Goal: Task Accomplishment & Management: Use online tool/utility

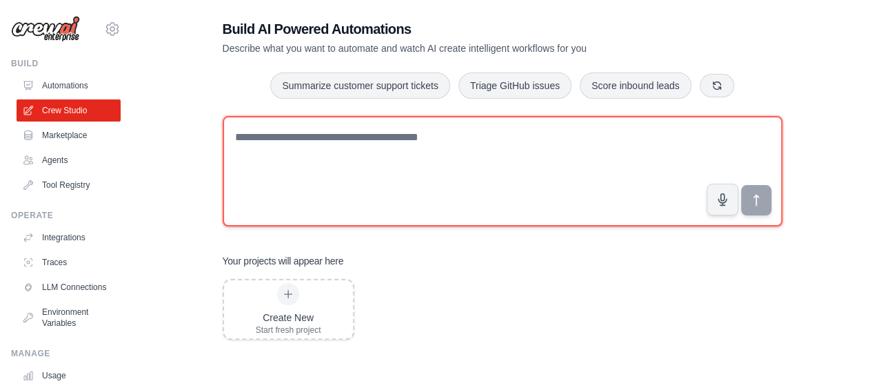
click at [347, 143] on textarea at bounding box center [503, 171] width 560 height 110
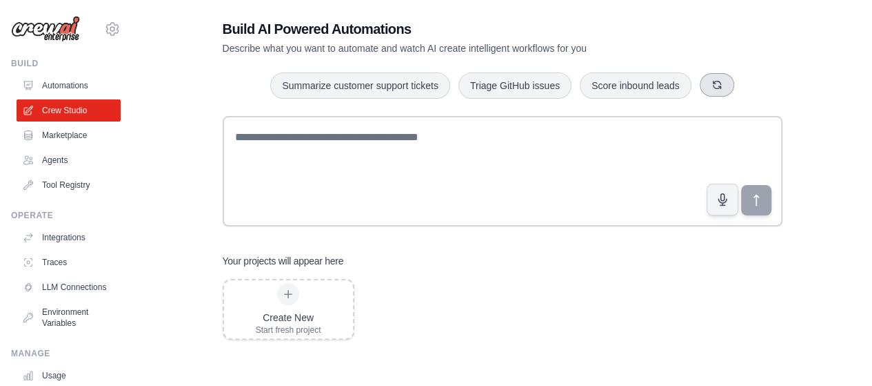
click at [719, 86] on icon "button" at bounding box center [717, 85] width 8 height 8
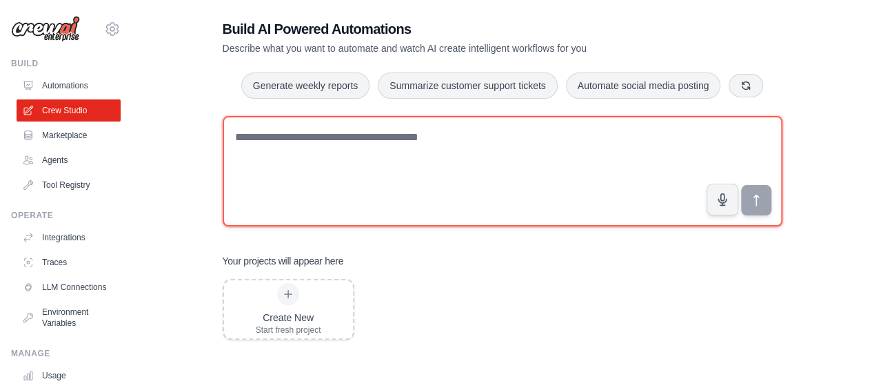
click at [561, 132] on textarea at bounding box center [503, 171] width 560 height 110
click at [554, 132] on textarea at bounding box center [503, 171] width 560 height 110
type textarea "*"
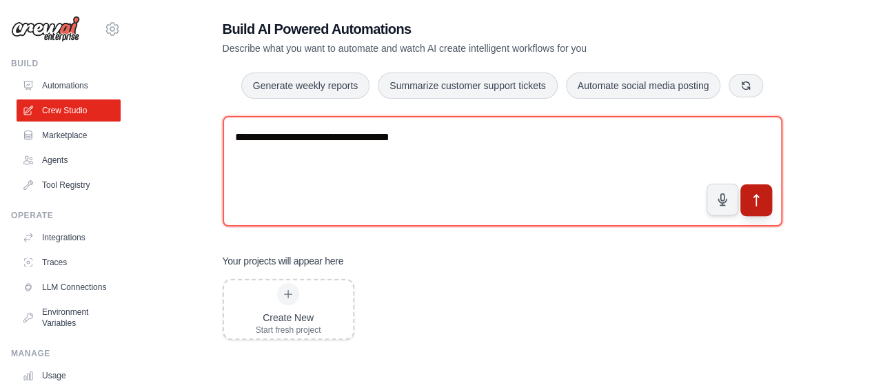
type textarea "**********"
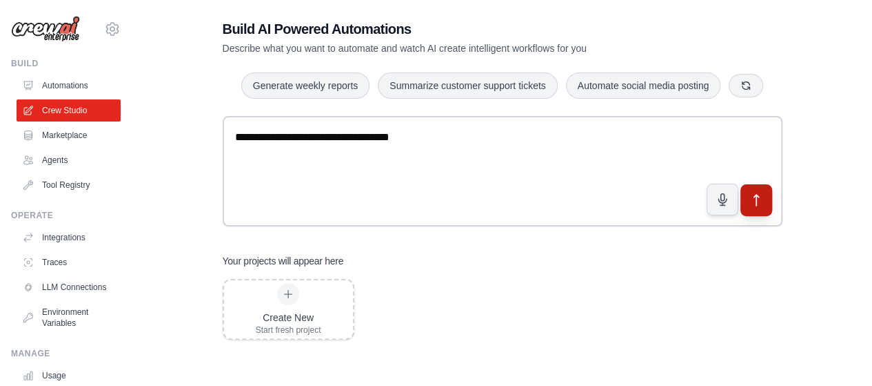
click at [750, 197] on icon "submit" at bounding box center [756, 199] width 14 height 14
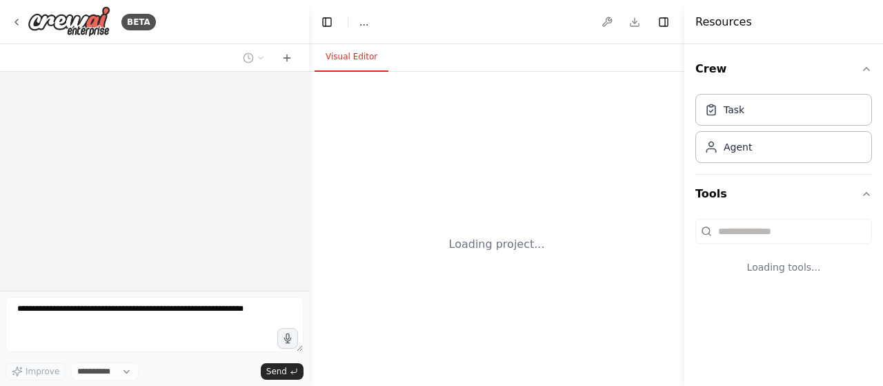
select select "****"
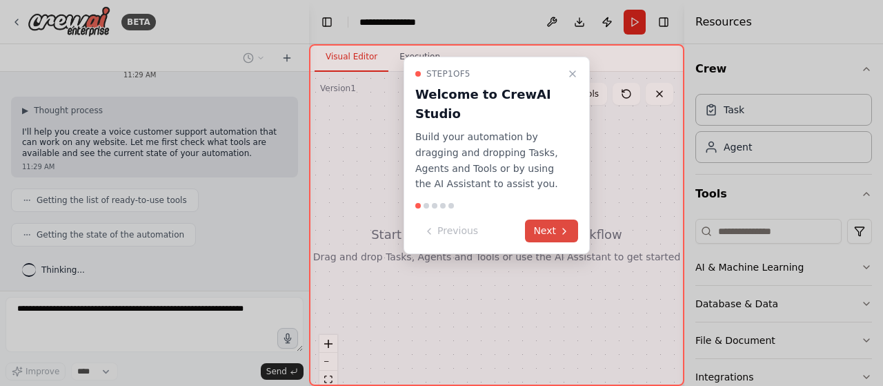
scroll to position [66, 0]
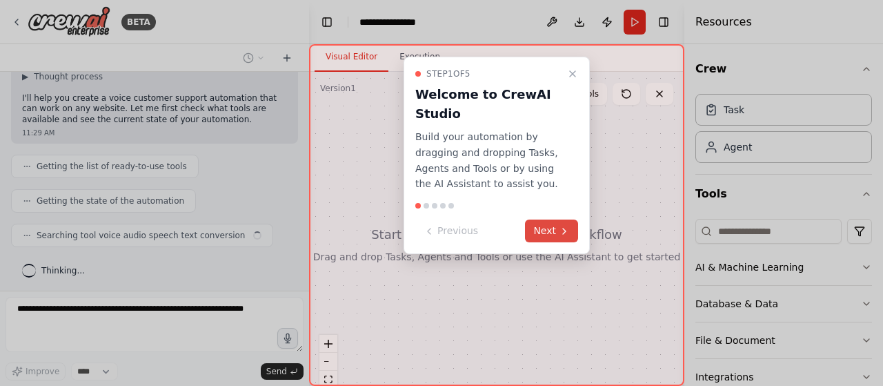
click at [557, 234] on button "Next" at bounding box center [551, 230] width 53 height 23
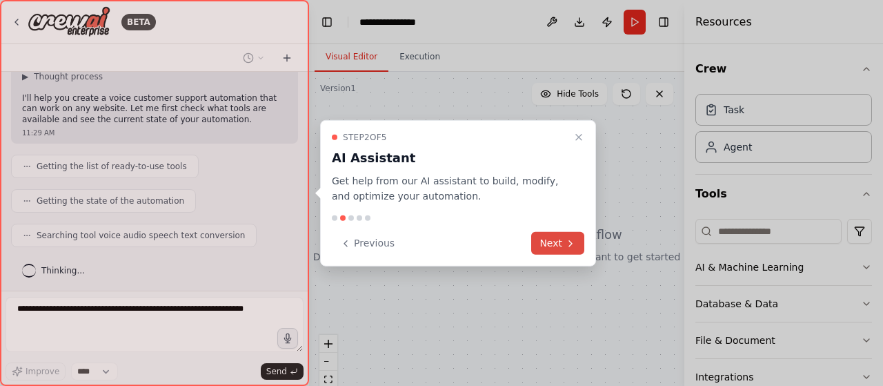
click at [557, 241] on button "Next" at bounding box center [557, 243] width 53 height 23
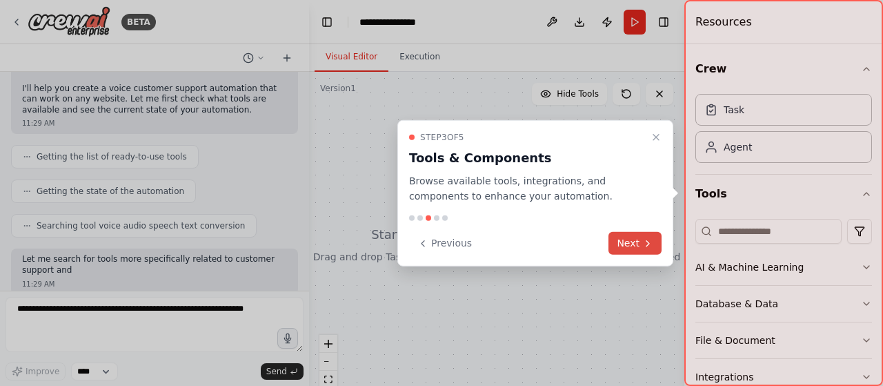
scroll to position [157, 0]
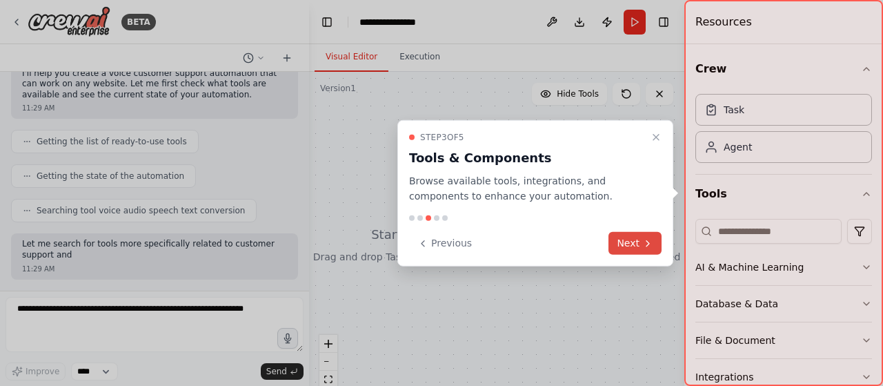
click at [629, 246] on button "Next" at bounding box center [634, 243] width 53 height 23
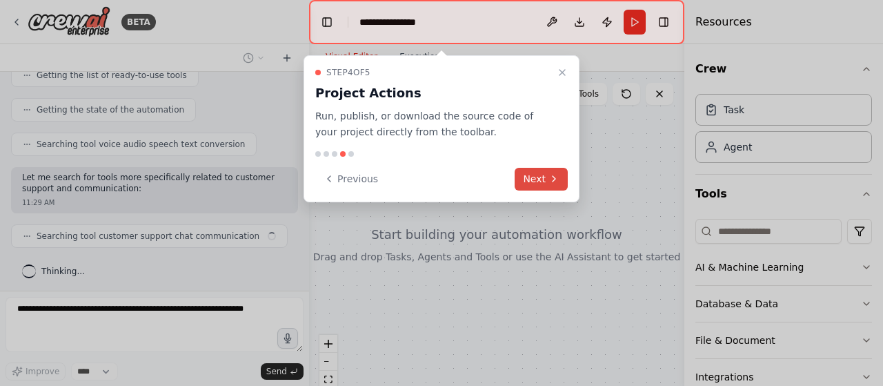
click at [553, 177] on icon at bounding box center [553, 178] width 11 height 11
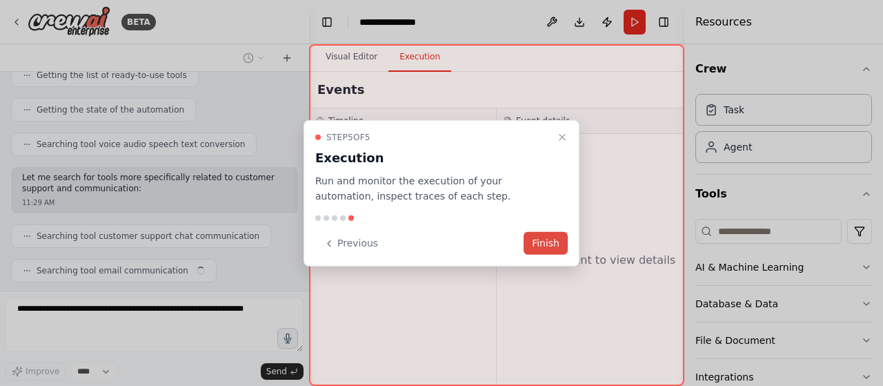
scroll to position [191, 0]
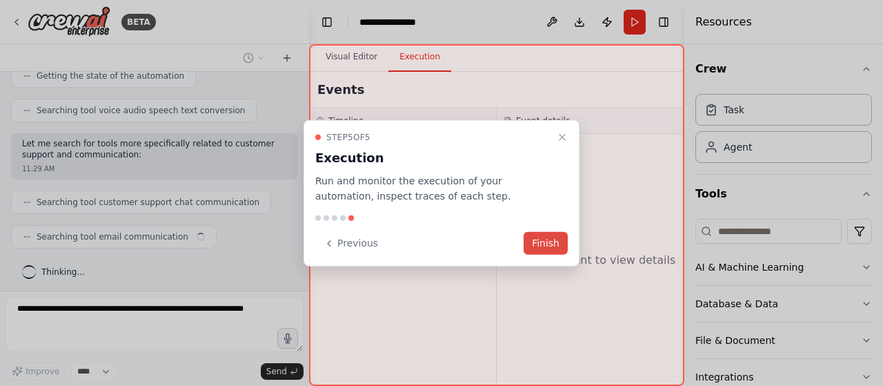
click at [554, 250] on button "Finish" at bounding box center [545, 243] width 44 height 23
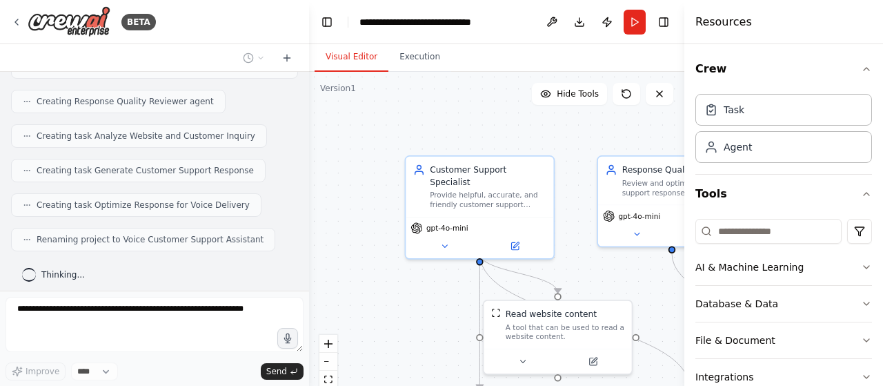
scroll to position [529, 0]
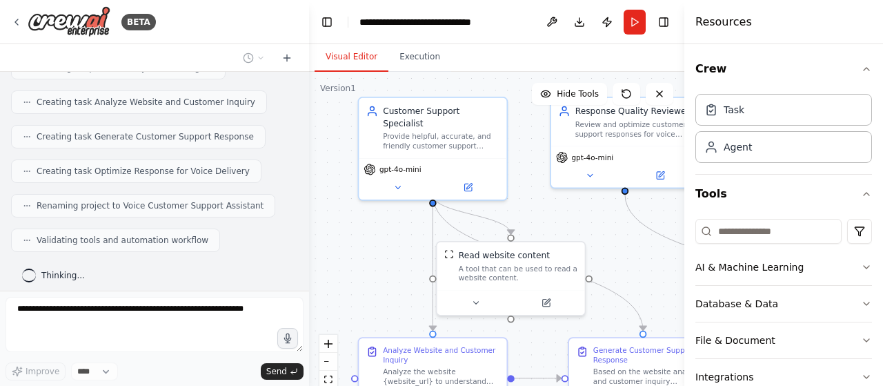
drag, startPoint x: 436, startPoint y: 282, endPoint x: 389, endPoint y: 223, distance: 75.1
click at [389, 223] on div ".deletable-edge-delete-btn { width: 20px; height: 20px; border: 0px solid #ffff…" at bounding box center [496, 244] width 375 height 345
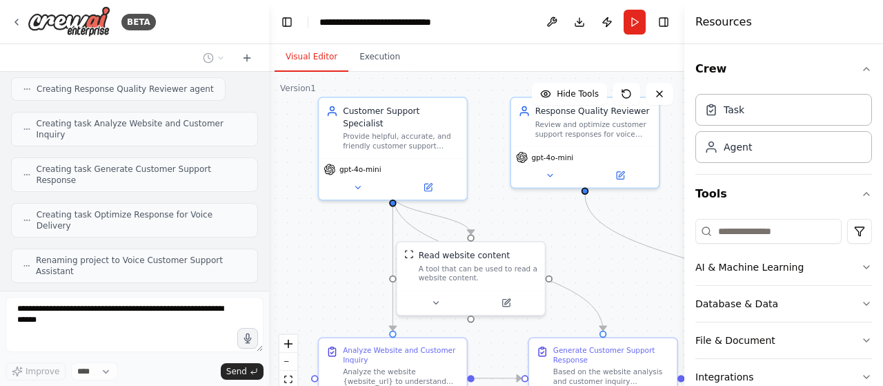
scroll to position [550, 0]
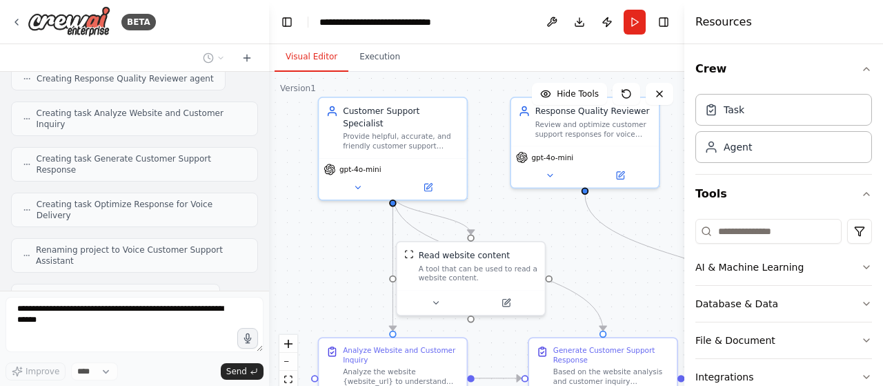
drag, startPoint x: 307, startPoint y: 213, endPoint x: 269, endPoint y: 214, distance: 38.0
click at [269, 214] on div "BETA Voice customer support on any website 11:29 AM ▶ Thought process I'll help…" at bounding box center [441, 193] width 883 height 386
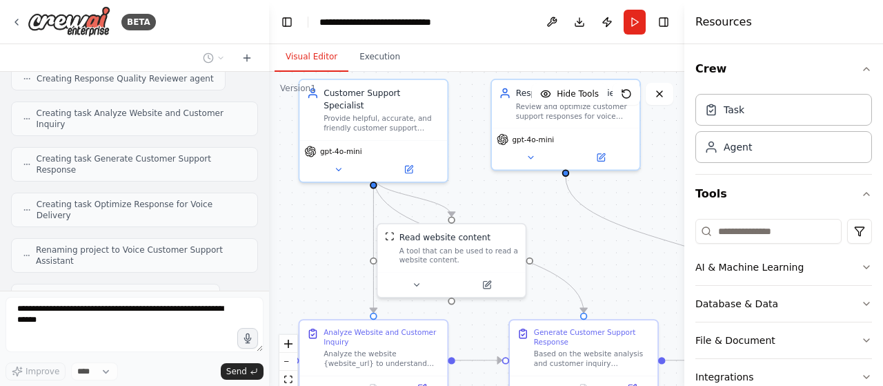
drag, startPoint x: 360, startPoint y: 241, endPoint x: 341, endPoint y: 223, distance: 26.4
click at [341, 223] on div ".deletable-edge-delete-btn { width: 20px; height: 20px; border: 0px solid #ffff…" at bounding box center [476, 244] width 415 height 345
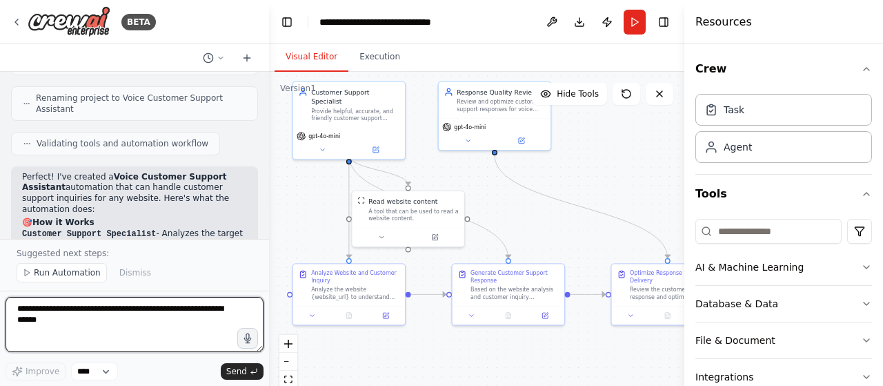
drag, startPoint x: 582, startPoint y: 274, endPoint x: 569, endPoint y: 241, distance: 35.6
click at [569, 241] on div ".deletable-edge-delete-btn { width: 20px; height: 20px; border: 0px solid #ffff…" at bounding box center [476, 244] width 415 height 345
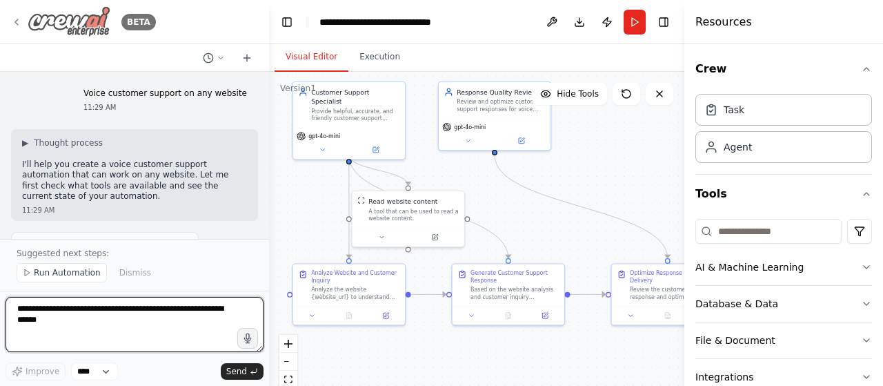
scroll to position [1126, 0]
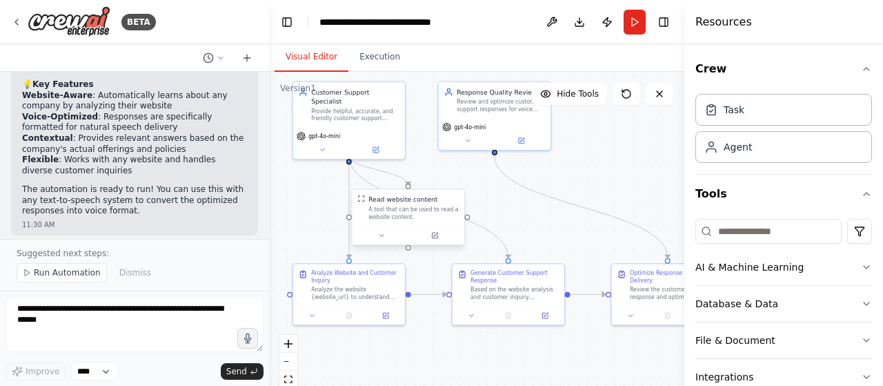
click at [399, 212] on div "A tool that can be used to read a website content." at bounding box center [413, 213] width 90 height 14
click at [406, 212] on div "A tool that can be used to read a website content." at bounding box center [413, 213] width 90 height 14
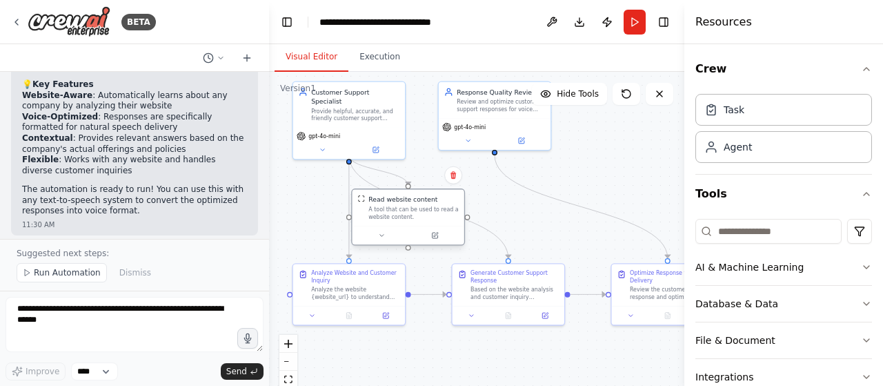
click at [402, 224] on div "Read website content A tool that can be used to read a website content." at bounding box center [408, 207] width 112 height 37
click at [401, 206] on div "A tool that can be used to read a website content." at bounding box center [413, 213] width 90 height 14
click at [748, 230] on input at bounding box center [768, 231] width 146 height 25
click at [839, 228] on html "BETA Voice customer support on any website 11:29 AM ▶ Thought process I'll help…" at bounding box center [441, 193] width 883 height 386
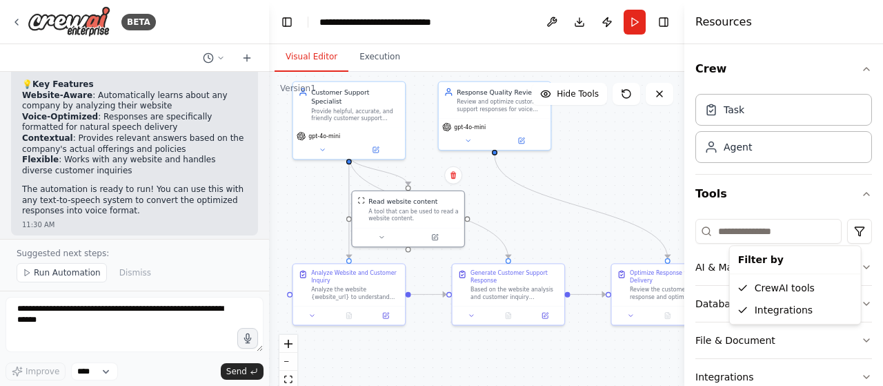
click at [748, 231] on html "BETA Voice customer support on any website 11:29 AM ▶ Thought process I'll help…" at bounding box center [441, 193] width 883 height 386
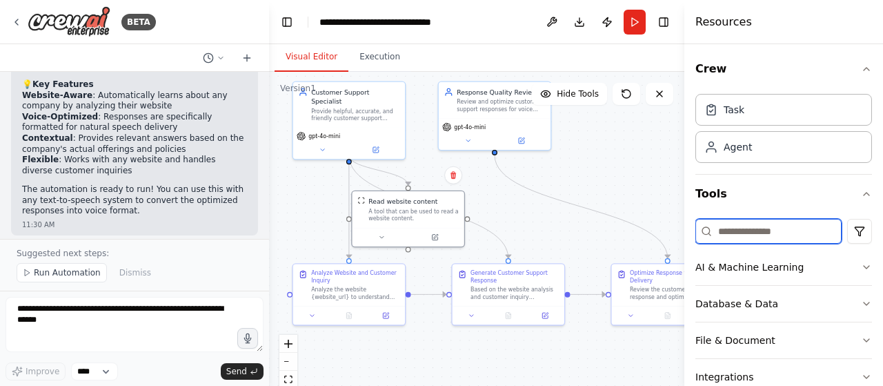
click at [748, 231] on input at bounding box center [768, 231] width 146 height 25
click at [356, 292] on div "Analyze the website {website_url} to understand the company's products, service…" at bounding box center [355, 291] width 88 height 14
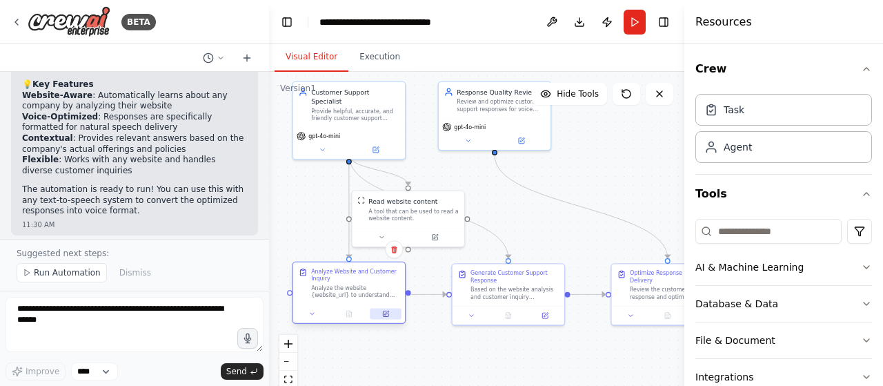
click at [386, 316] on icon at bounding box center [386, 314] width 6 height 6
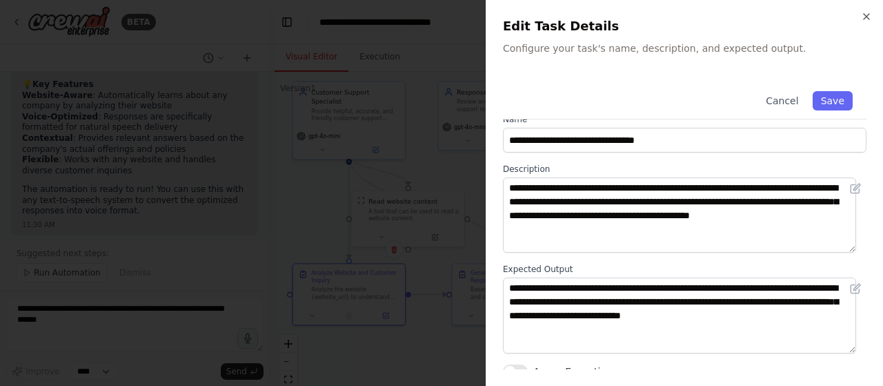
scroll to position [25, 0]
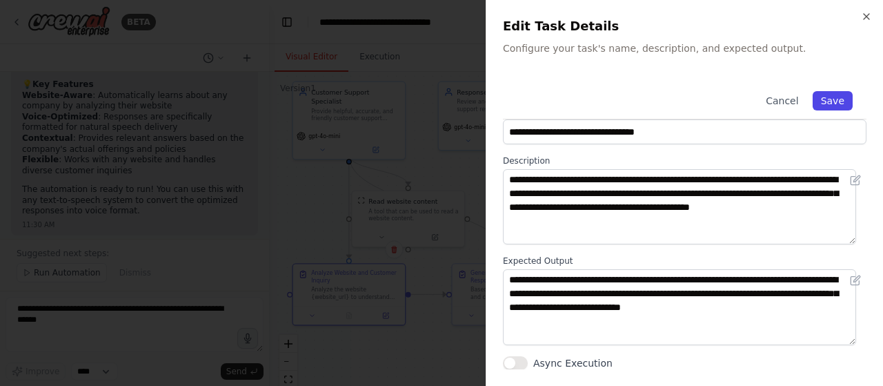
click at [817, 99] on button "Save" at bounding box center [832, 100] width 40 height 19
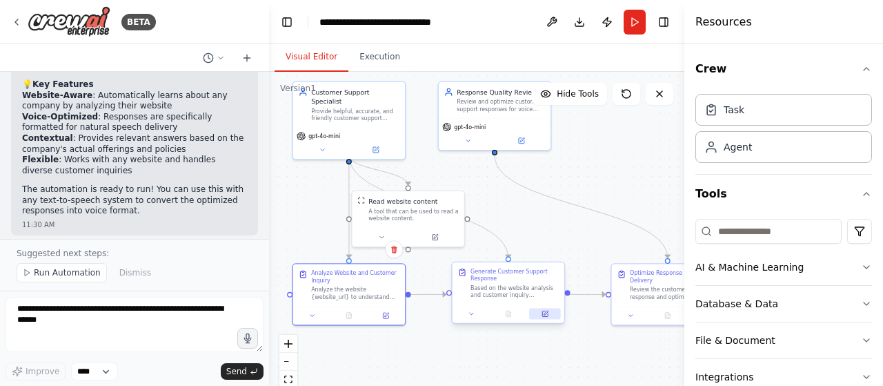
click at [548, 315] on button at bounding box center [544, 313] width 31 height 11
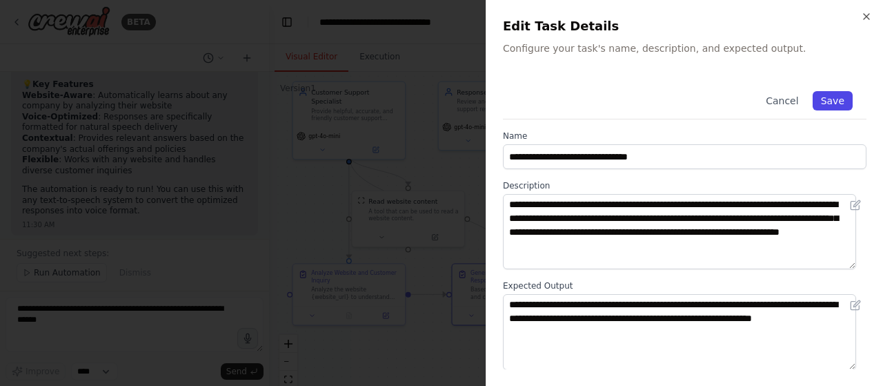
click at [822, 99] on button "Save" at bounding box center [832, 100] width 40 height 19
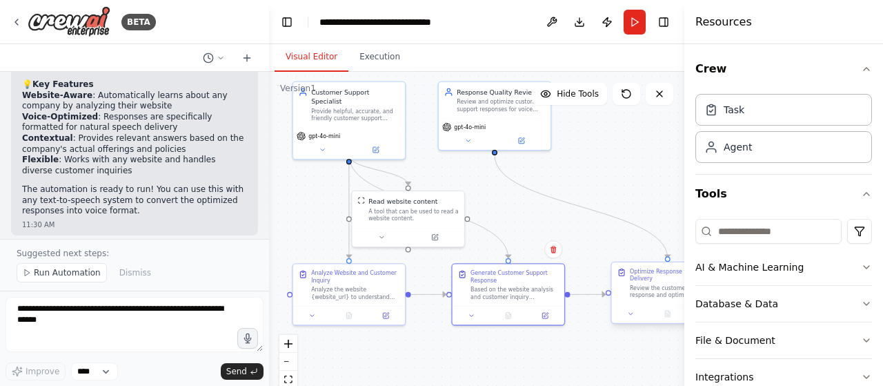
click at [646, 292] on div "Review the customer support response and optimize it specifically for voice del…" at bounding box center [674, 291] width 88 height 14
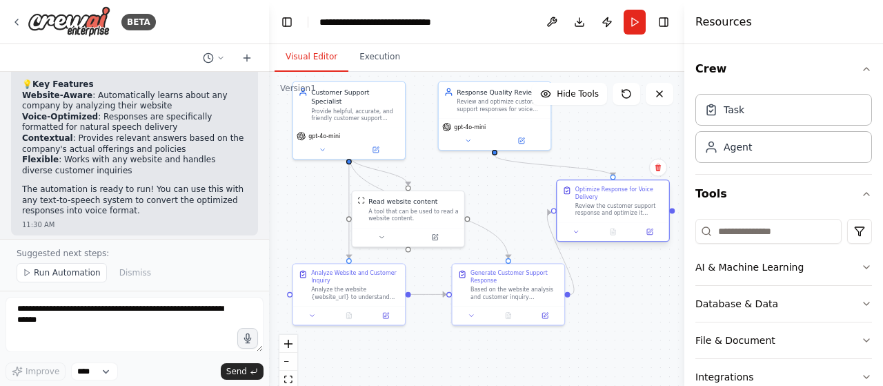
drag, startPoint x: 641, startPoint y: 281, endPoint x: 585, endPoint y: 197, distance: 101.4
click at [585, 197] on div "Optimize Response for Voice Delivery" at bounding box center [619, 193] width 88 height 14
click at [650, 234] on icon at bounding box center [650, 232] width 6 height 6
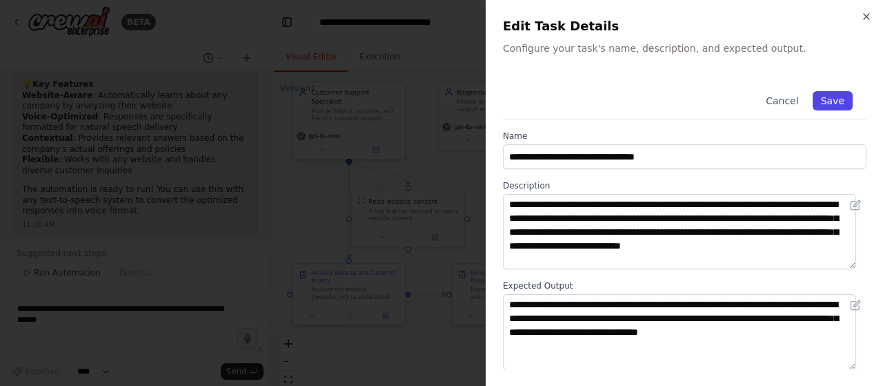
click at [827, 101] on button "Save" at bounding box center [832, 100] width 40 height 19
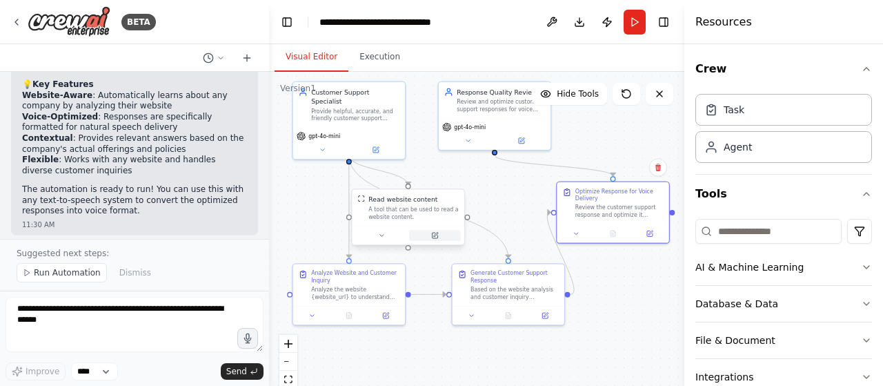
click at [436, 237] on icon at bounding box center [435, 235] width 6 height 6
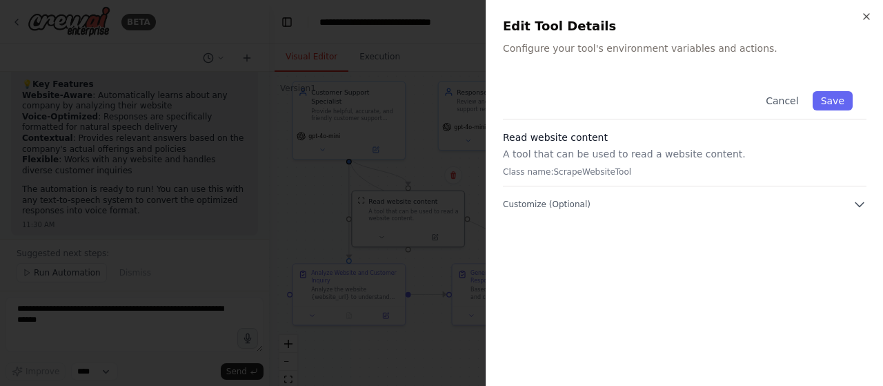
click at [569, 173] on p "Class name: ScrapeWebsiteTool" at bounding box center [684, 171] width 363 height 11
click at [856, 199] on icon "button" at bounding box center [859, 204] width 14 height 14
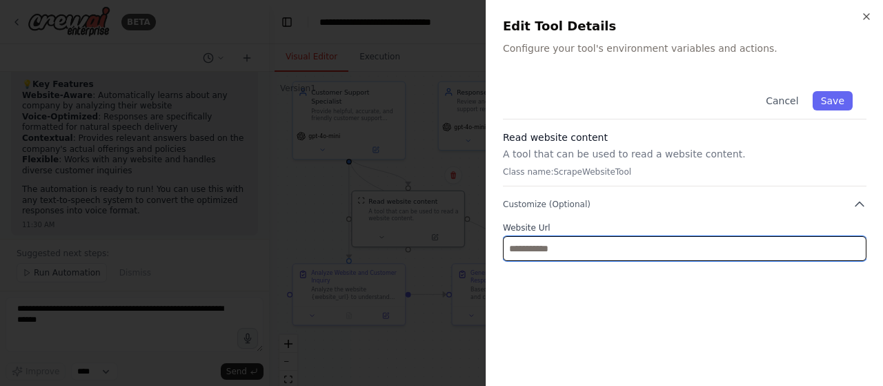
click at [671, 239] on input "text" at bounding box center [684, 248] width 363 height 25
paste input "**********"
type input "**********"
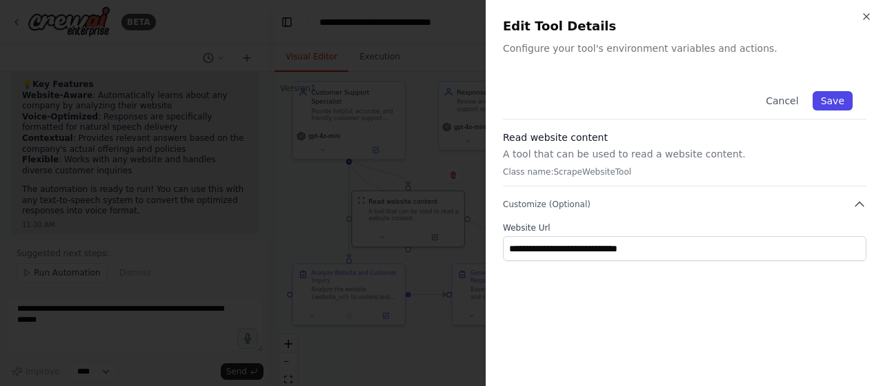
click at [841, 107] on button "Save" at bounding box center [832, 100] width 40 height 19
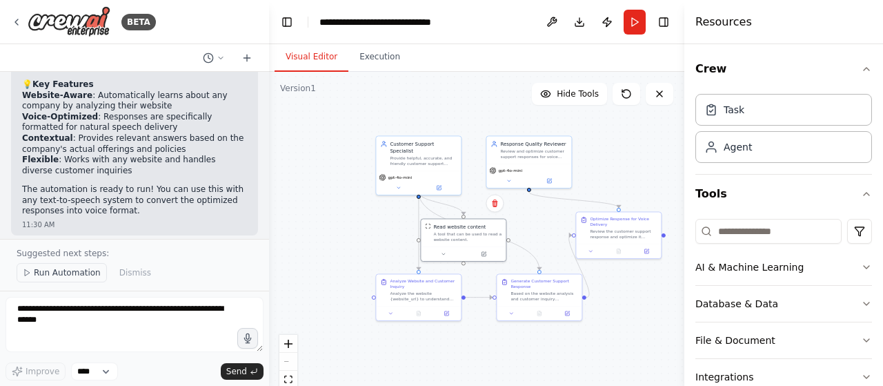
click at [71, 278] on span "Run Automation" at bounding box center [67, 272] width 67 height 11
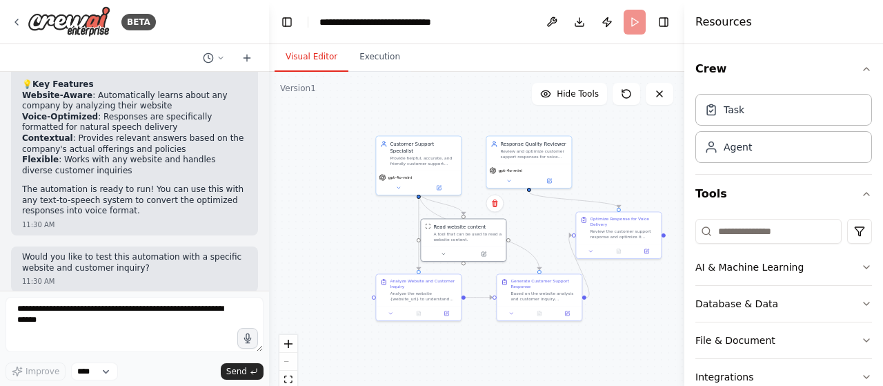
scroll to position [1074, 0]
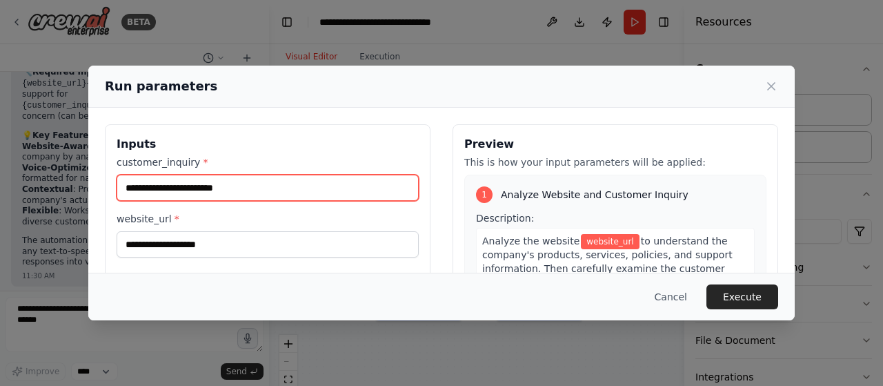
click at [234, 191] on input "customer_inquiry *" at bounding box center [268, 187] width 302 height 26
type input "**********"
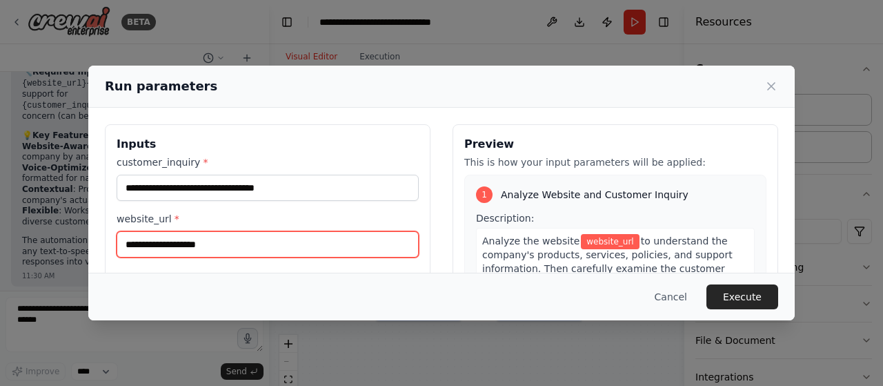
click at [188, 245] on input "website_url *" at bounding box center [268, 244] width 302 height 26
paste input "**********"
type input "**********"
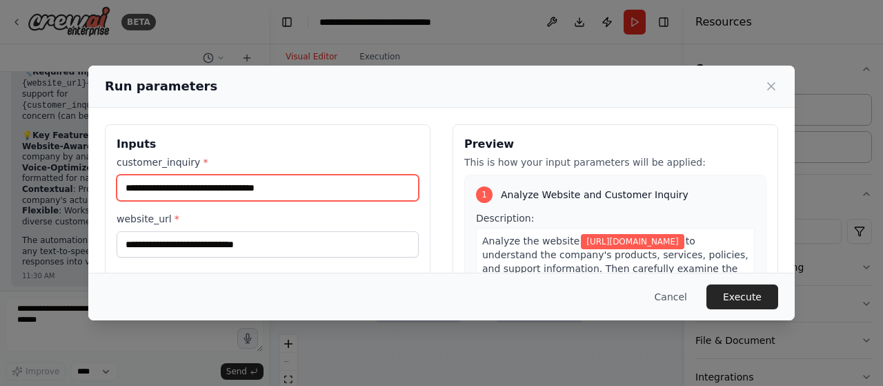
click at [332, 194] on input "**********" at bounding box center [268, 187] width 302 height 26
type input "**********"
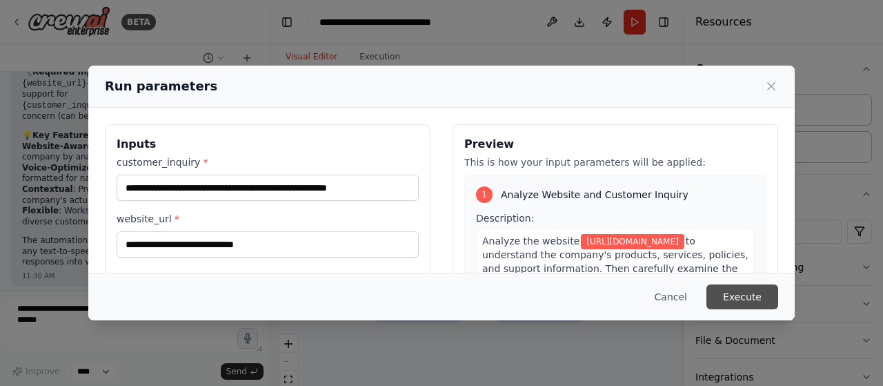
click at [744, 299] on button "Execute" at bounding box center [742, 296] width 72 height 25
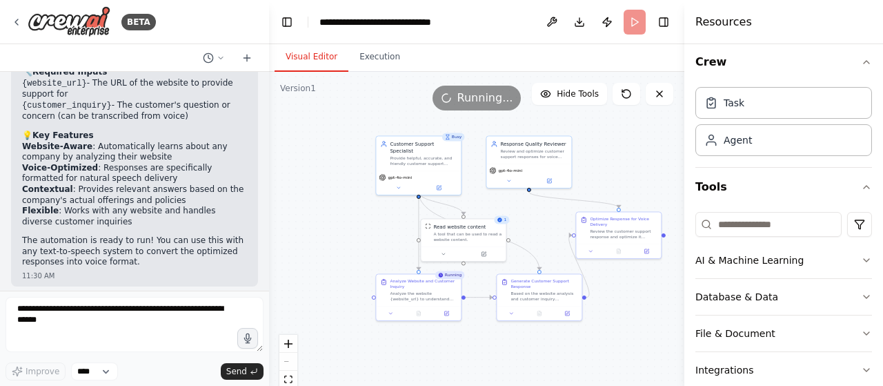
scroll to position [0, 0]
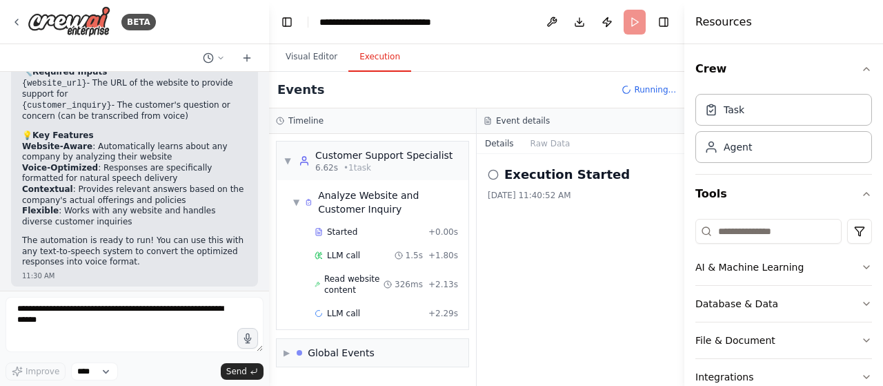
click at [372, 57] on button "Execution" at bounding box center [379, 57] width 63 height 29
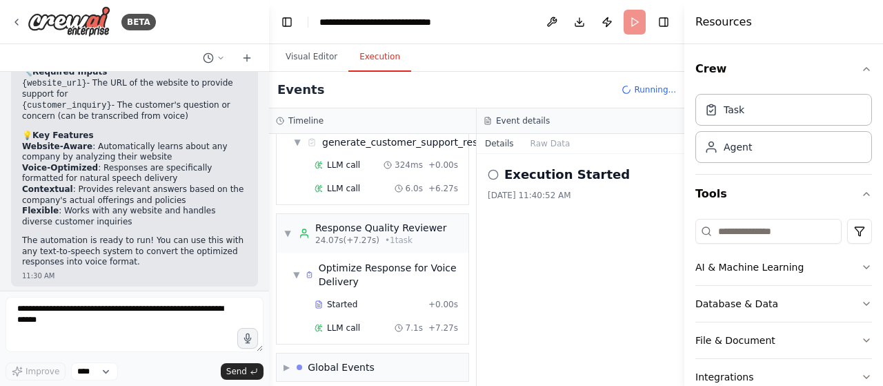
scroll to position [366, 0]
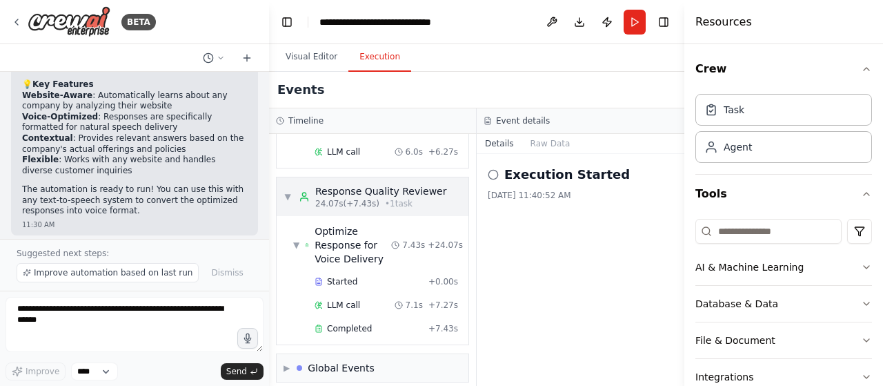
click at [319, 184] on div "Response Quality Reviewer" at bounding box center [380, 191] width 131 height 14
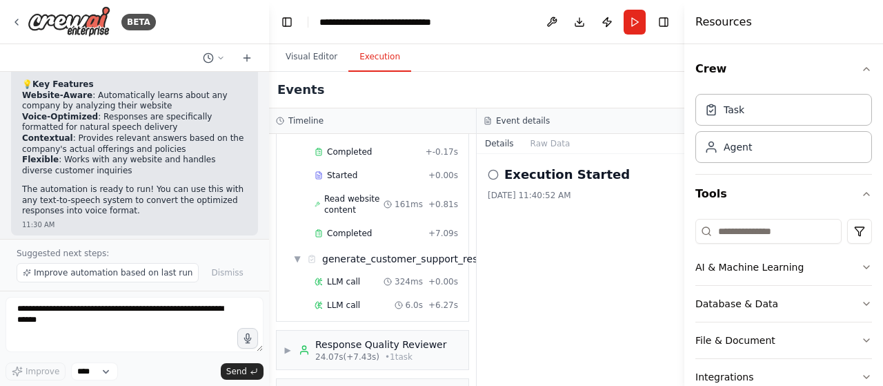
scroll to position [239, 0]
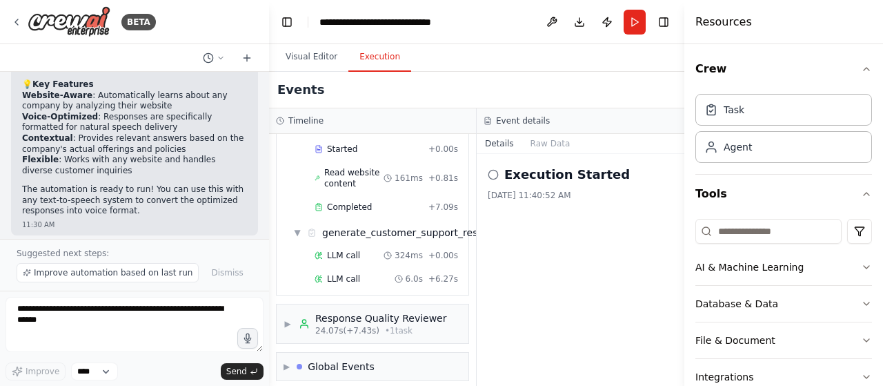
click at [495, 179] on icon at bounding box center [493, 174] width 11 height 11
click at [495, 173] on icon at bounding box center [493, 174] width 11 height 11
click at [541, 137] on button "Raw Data" at bounding box center [550, 143] width 57 height 19
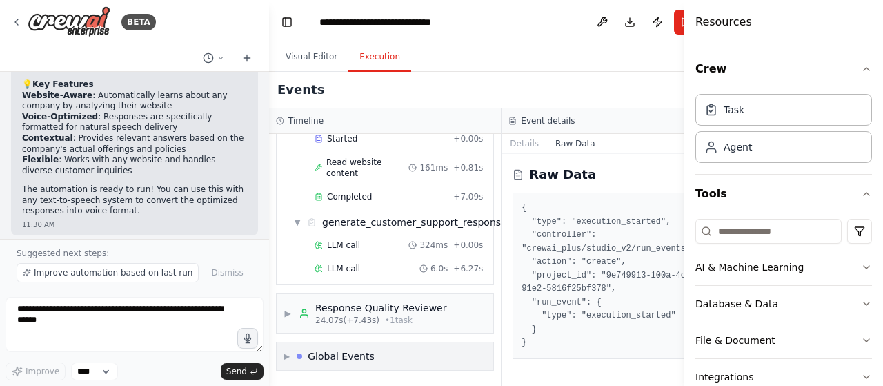
click at [279, 343] on div "▶ Global Events" at bounding box center [385, 356] width 217 height 28
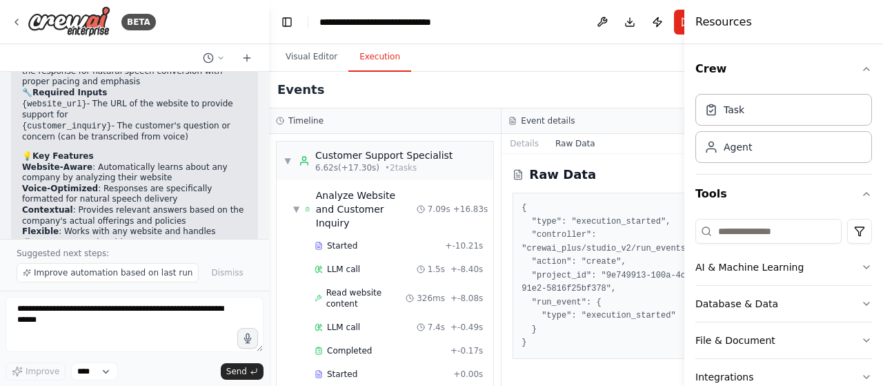
scroll to position [1126, 0]
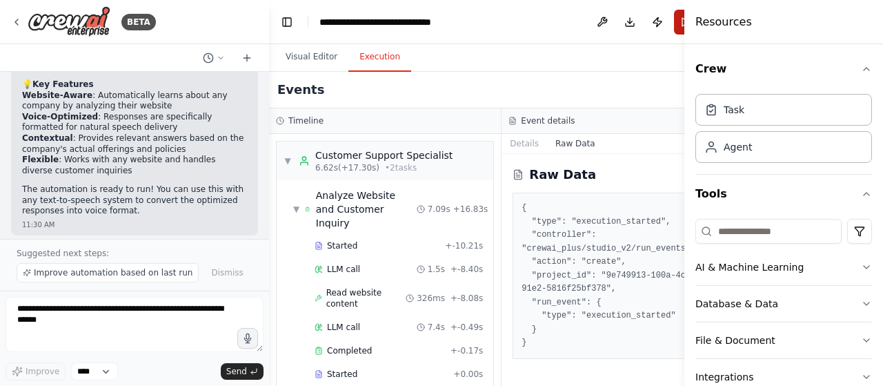
click at [674, 28] on button "Run" at bounding box center [685, 22] width 22 height 25
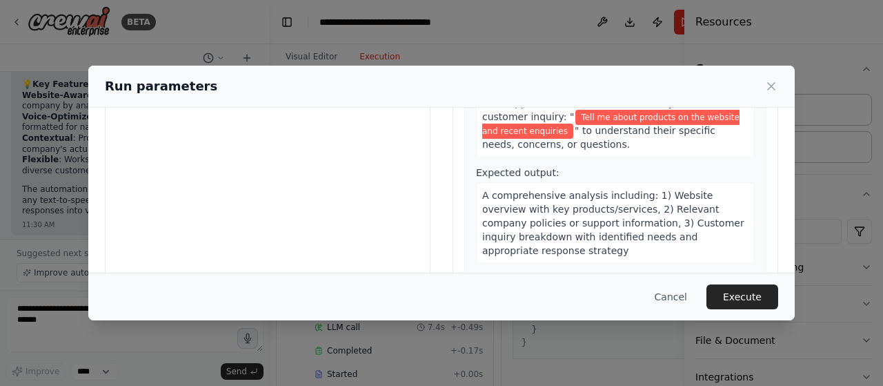
scroll to position [193, 0]
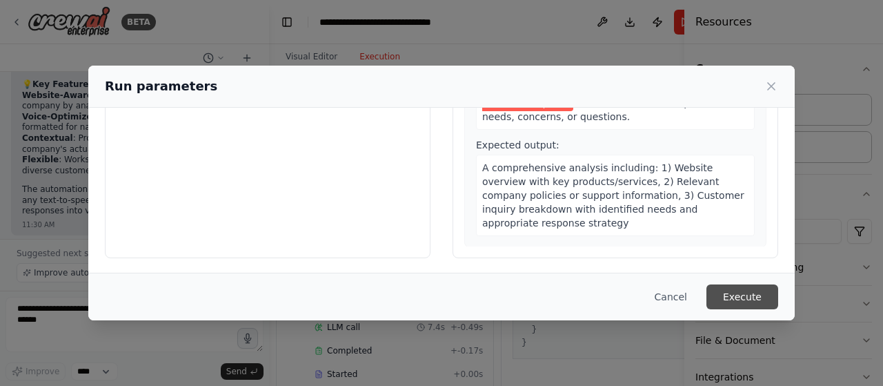
click at [732, 297] on button "Execute" at bounding box center [742, 296] width 72 height 25
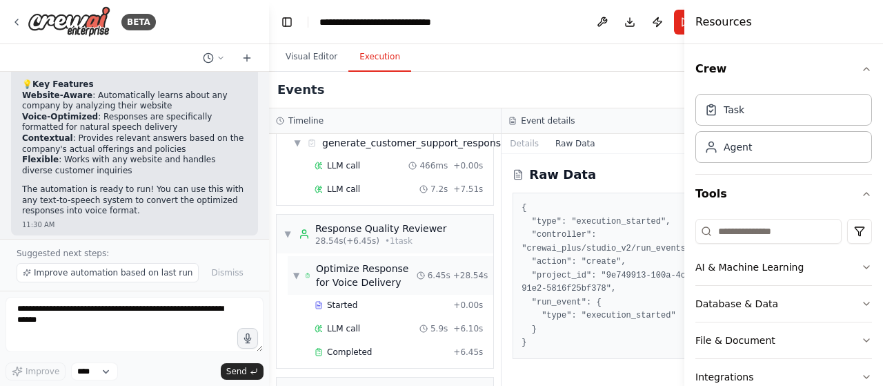
scroll to position [383, 0]
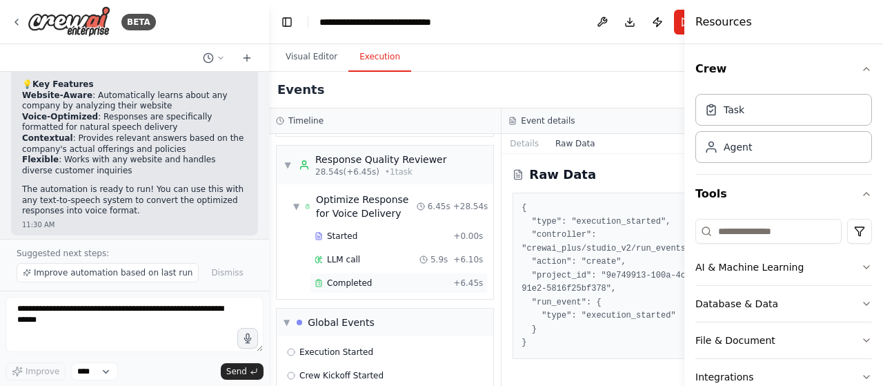
click at [352, 277] on span "Completed" at bounding box center [349, 282] width 45 height 11
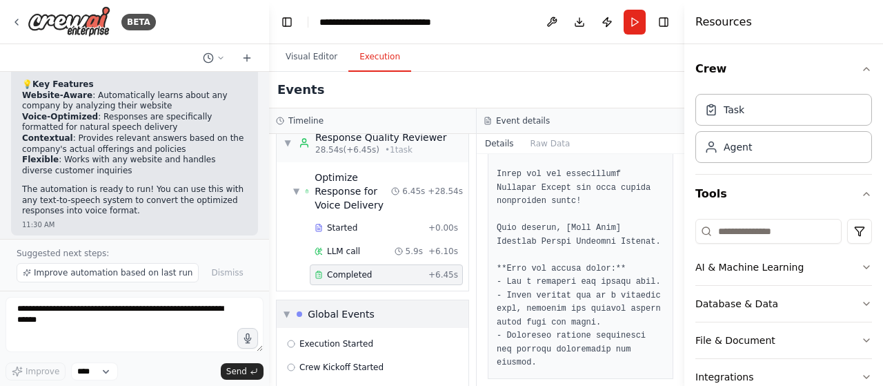
scroll to position [452, 0]
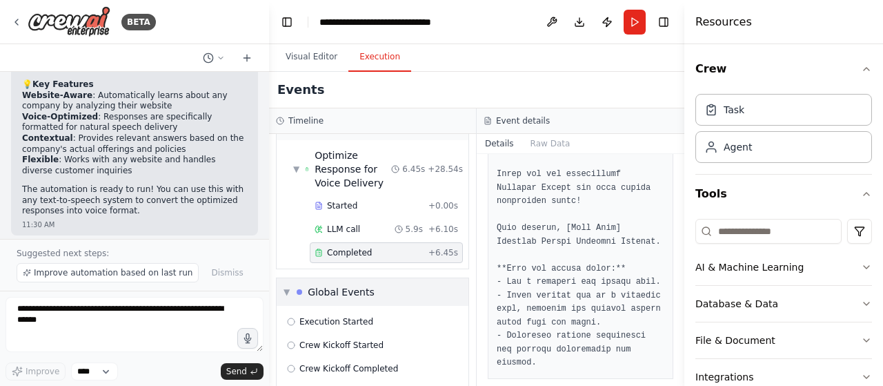
click at [287, 286] on span "▼" at bounding box center [286, 291] width 6 height 11
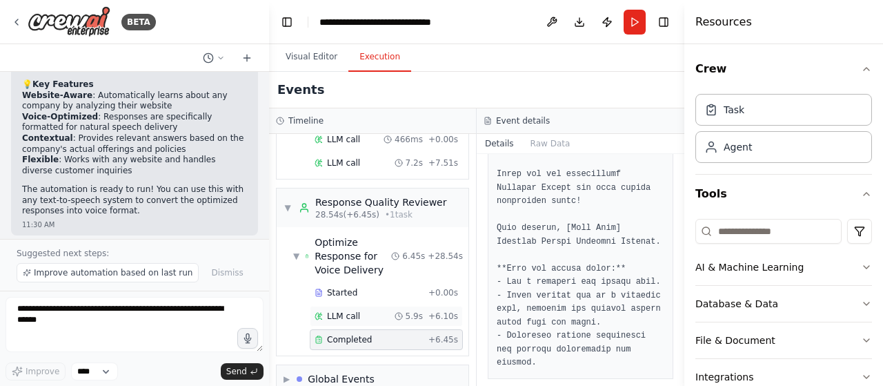
click at [352, 310] on span "LLM call" at bounding box center [343, 315] width 33 height 11
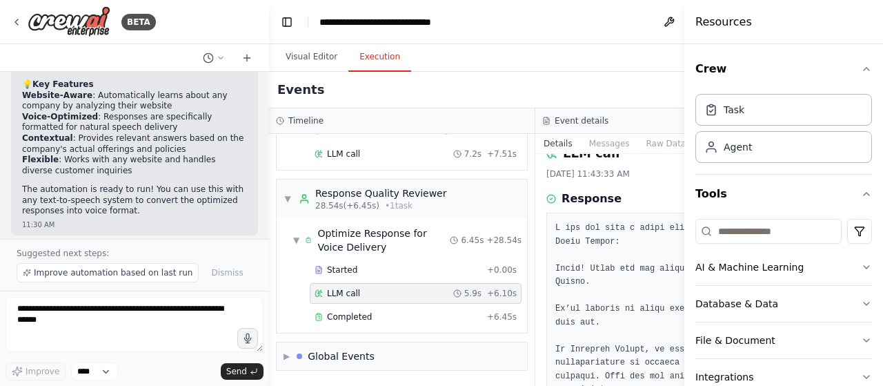
scroll to position [0, 0]
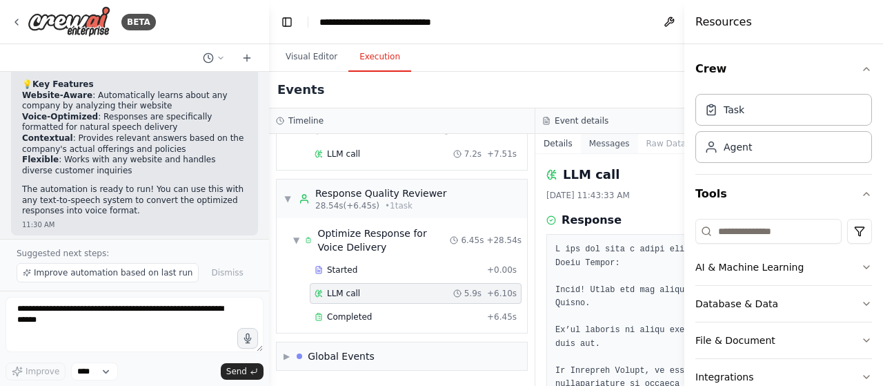
click at [581, 140] on button "Messages" at bounding box center [609, 143] width 57 height 19
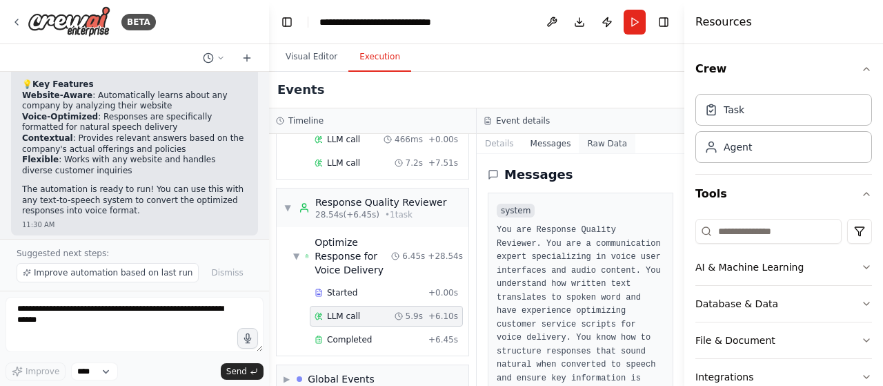
click at [598, 141] on button "Raw Data" at bounding box center [607, 143] width 57 height 19
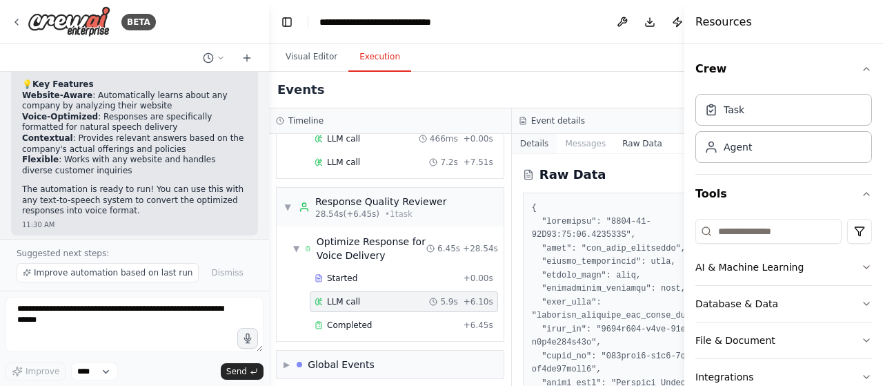
click at [521, 142] on button "Details" at bounding box center [535, 143] width 46 height 19
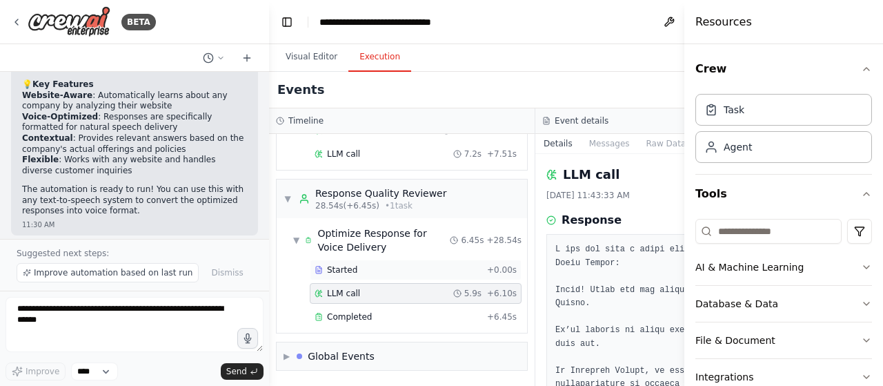
click at [337, 264] on span "Started" at bounding box center [342, 269] width 30 height 11
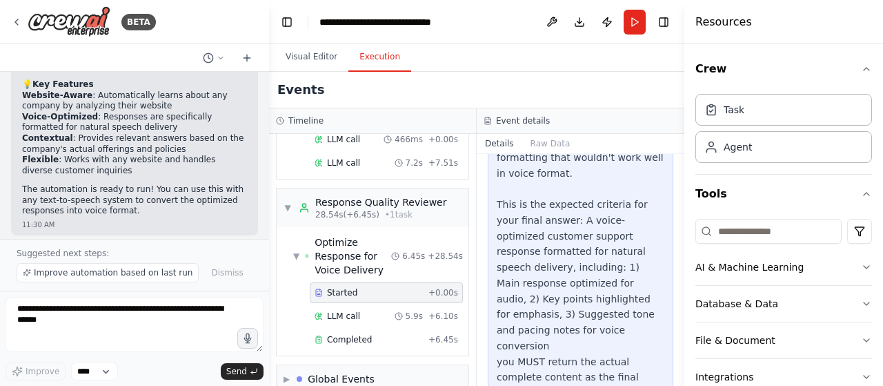
scroll to position [248, 0]
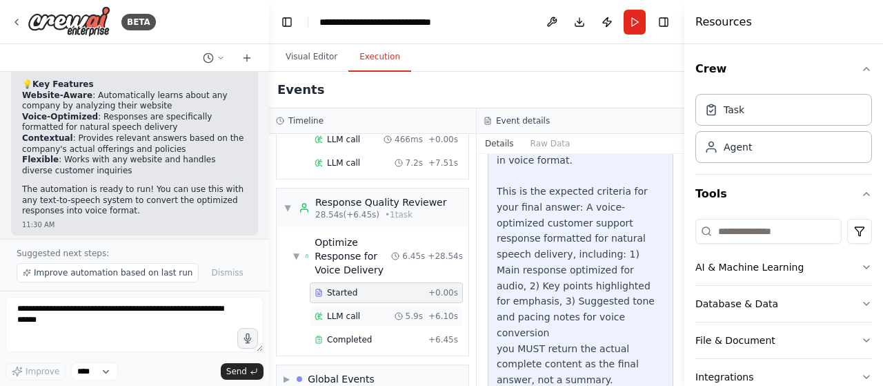
click at [357, 310] on div "LLM call 5.9s + 6.10s" at bounding box center [385, 315] width 143 height 11
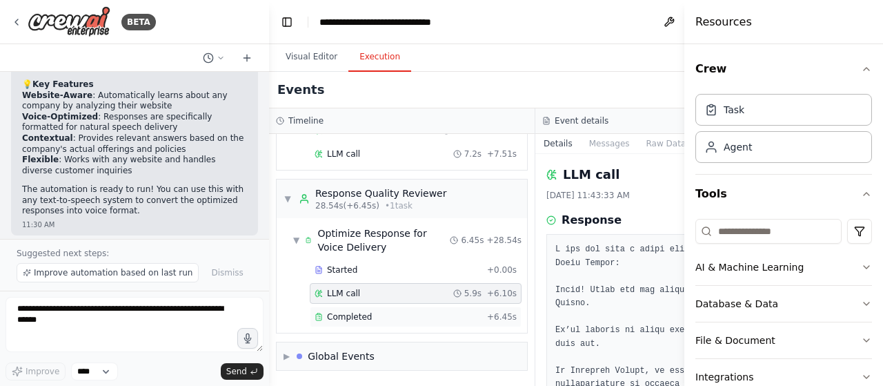
click at [354, 311] on span "Completed" at bounding box center [349, 316] width 45 height 11
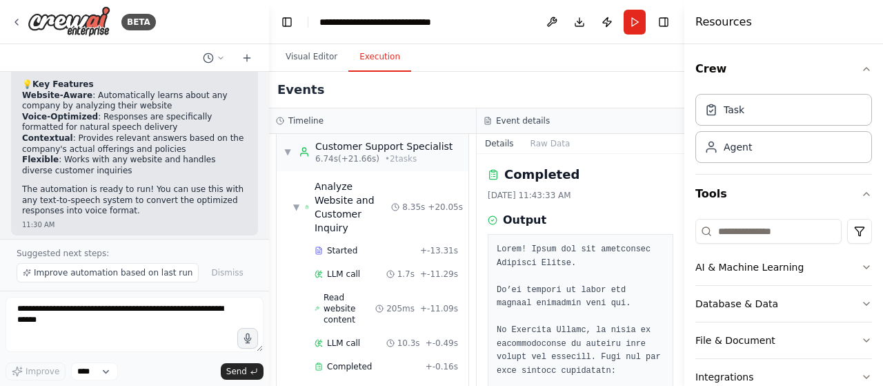
scroll to position [0, 0]
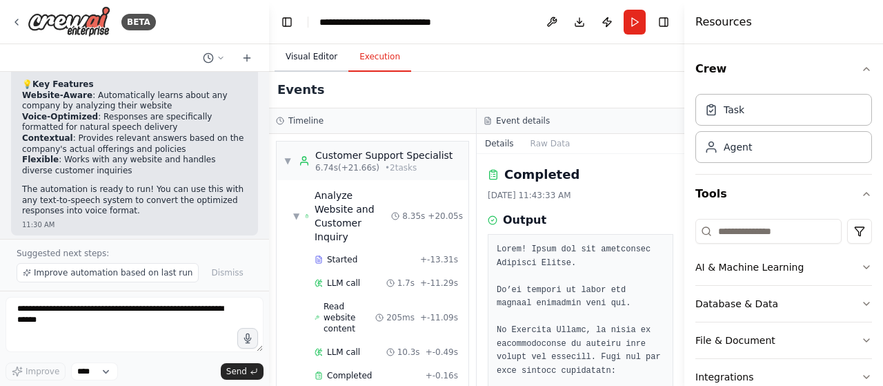
click at [317, 56] on button "Visual Editor" at bounding box center [311, 57] width 74 height 29
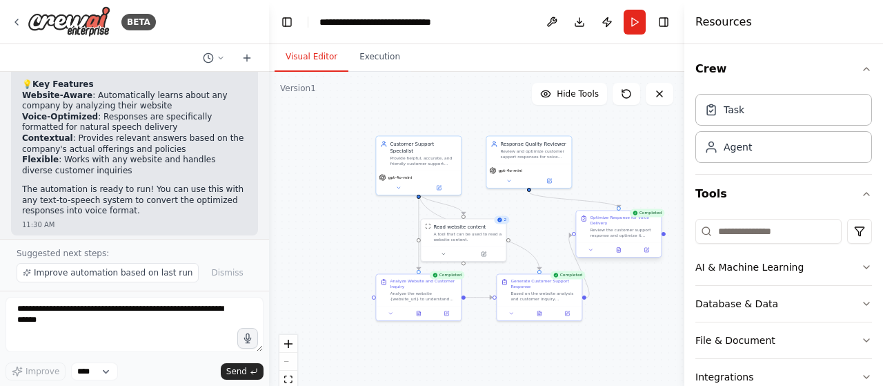
click at [663, 236] on div ".deletable-edge-delete-btn { width: 20px; height: 20px; border: 0px solid #ffff…" at bounding box center [476, 244] width 415 height 345
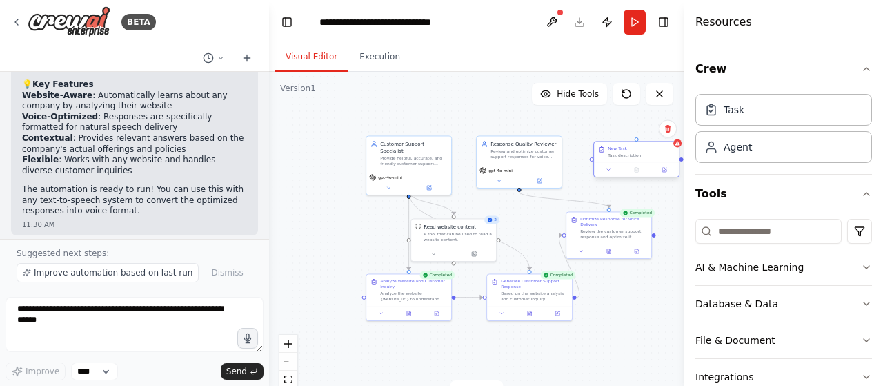
drag, startPoint x: 670, startPoint y: 176, endPoint x: 607, endPoint y: 158, distance: 65.9
click at [607, 158] on div "New Task Task description" at bounding box center [636, 159] width 86 height 37
click at [666, 170] on icon at bounding box center [664, 170] width 6 height 6
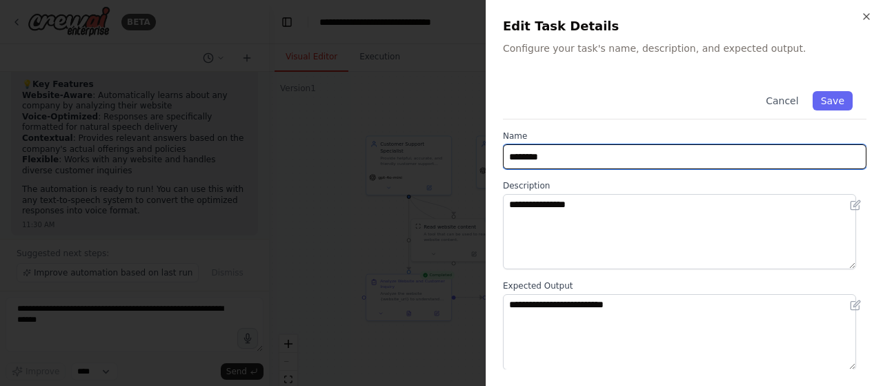
click at [636, 161] on input "********" at bounding box center [684, 156] width 363 height 25
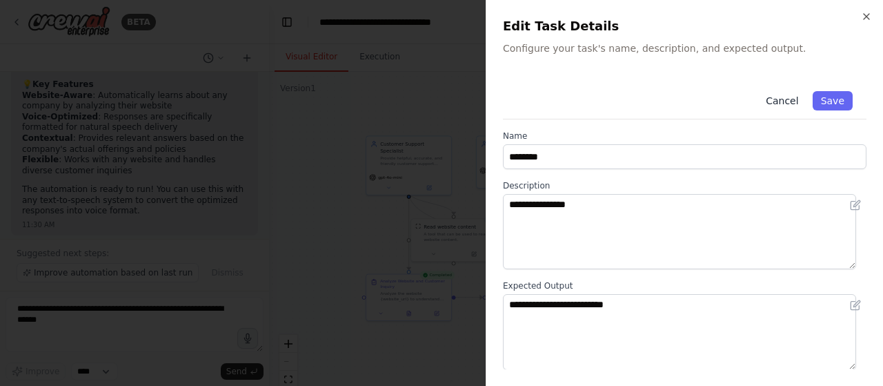
click at [768, 99] on button "Cancel" at bounding box center [781, 100] width 49 height 19
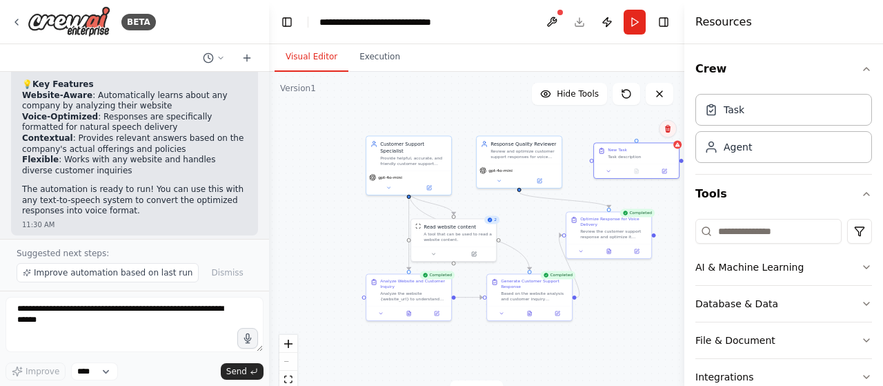
click at [669, 128] on icon at bounding box center [668, 129] width 6 height 8
click at [641, 132] on button "Confirm" at bounding box center [628, 128] width 49 height 17
click at [609, 249] on icon at bounding box center [608, 250] width 3 height 5
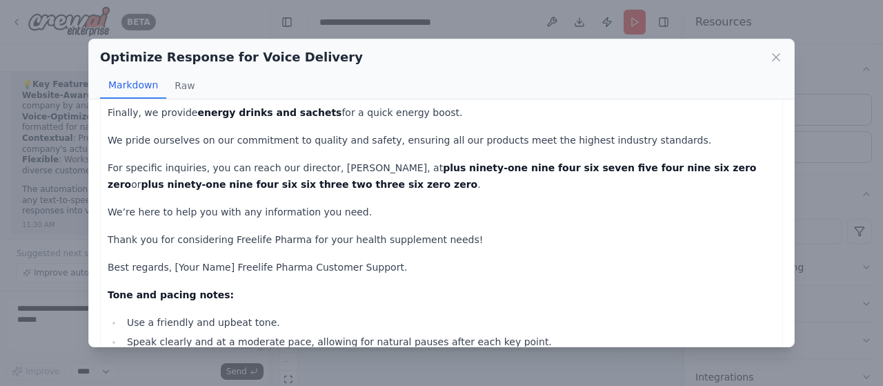
scroll to position [250, 0]
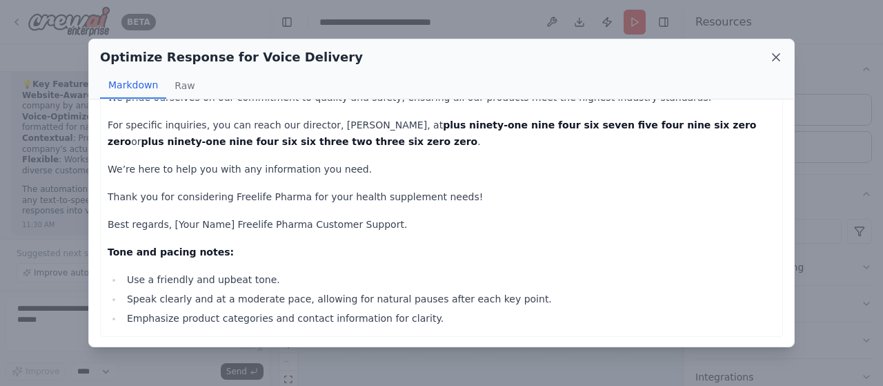
click at [777, 61] on icon at bounding box center [776, 57] width 14 height 14
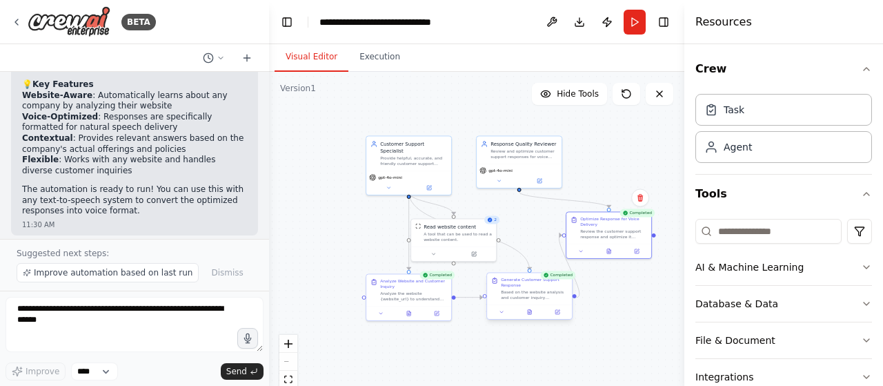
click at [538, 296] on div "Based on the website analysis and customer inquiry understanding, create a help…" at bounding box center [534, 294] width 67 height 11
click at [527, 319] on div "Generate Customer Support Response Based on the website analysis and customer i…" at bounding box center [529, 296] width 86 height 48
click at [532, 311] on icon at bounding box center [530, 312] width 6 height 6
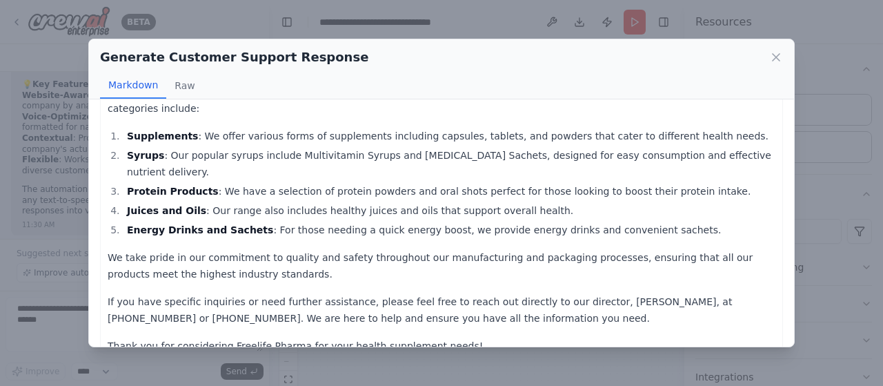
scroll to position [126, 0]
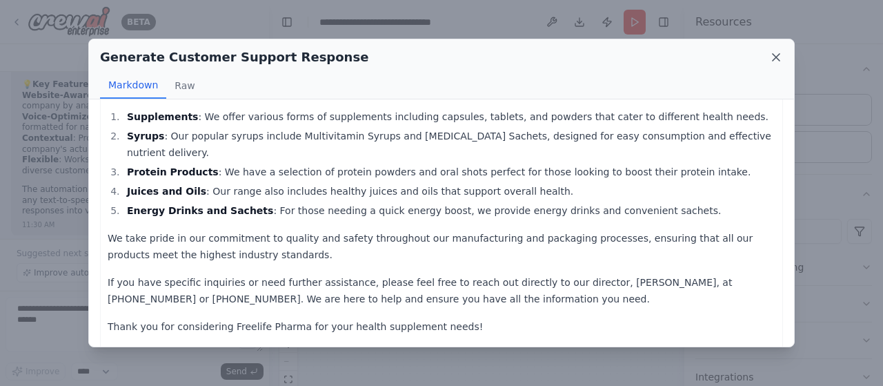
click at [774, 61] on icon at bounding box center [776, 57] width 14 height 14
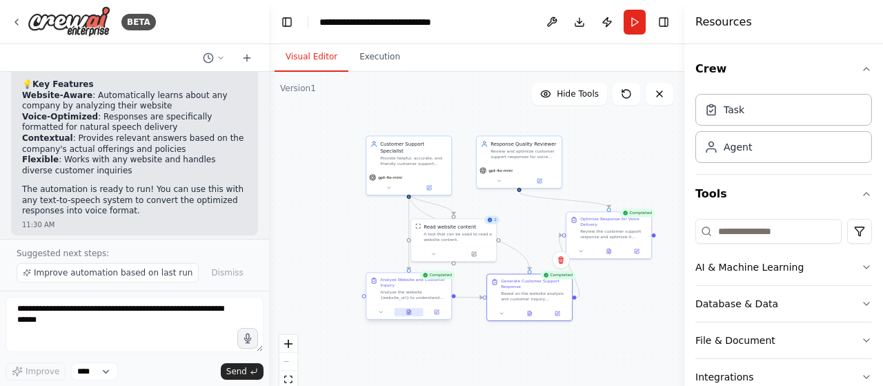
click at [410, 314] on button at bounding box center [408, 312] width 29 height 8
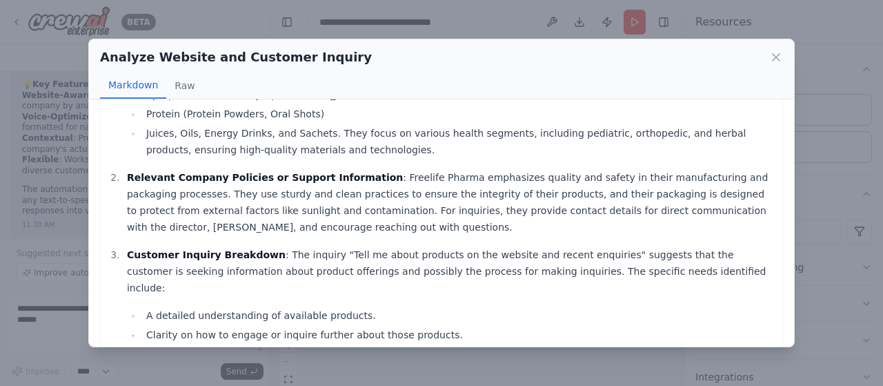
scroll to position [138, 0]
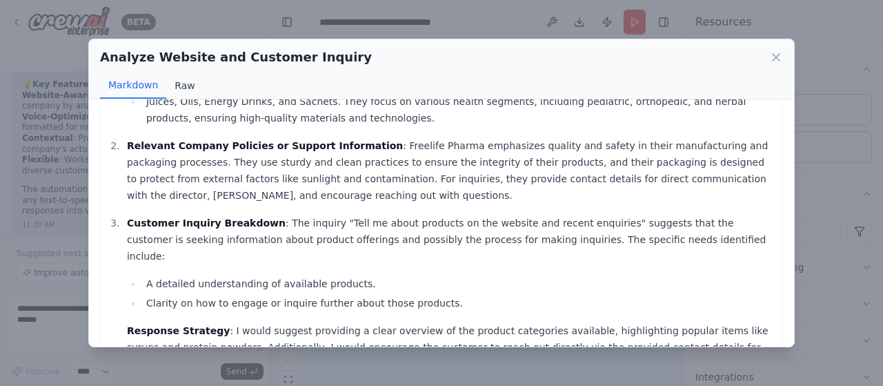
click at [182, 86] on button "Raw" at bounding box center [184, 85] width 37 height 26
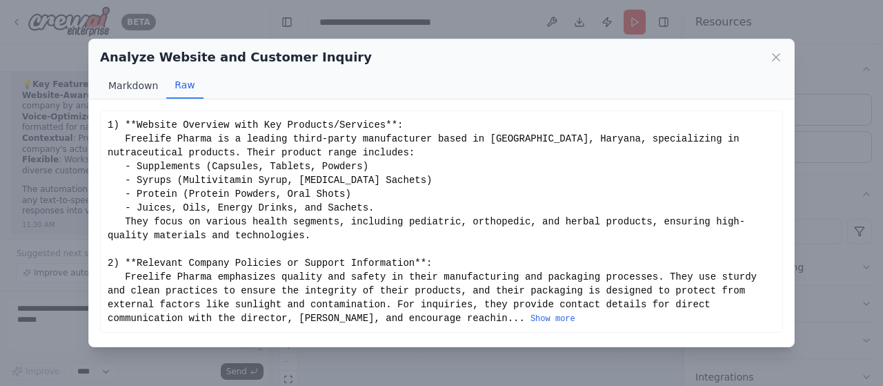
scroll to position [0, 0]
click at [138, 89] on button "Markdown" at bounding box center [133, 85] width 66 height 26
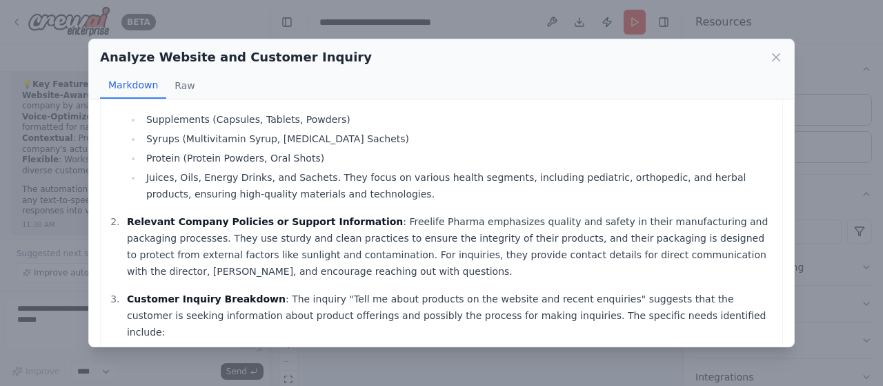
scroll to position [138, 0]
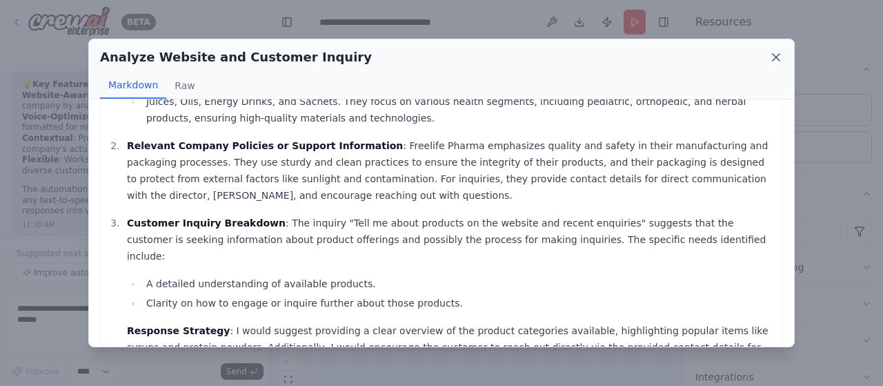
click at [778, 56] on icon at bounding box center [776, 57] width 14 height 14
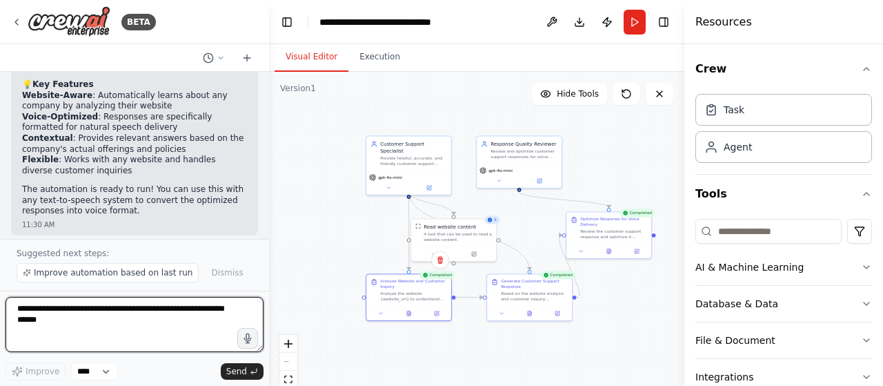
click at [106, 314] on textarea at bounding box center [135, 324] width 258 height 55
type textarea "**********"
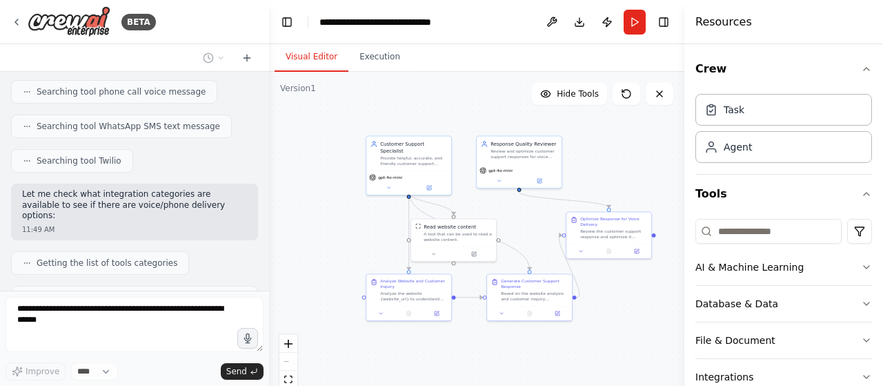
scroll to position [1486, 0]
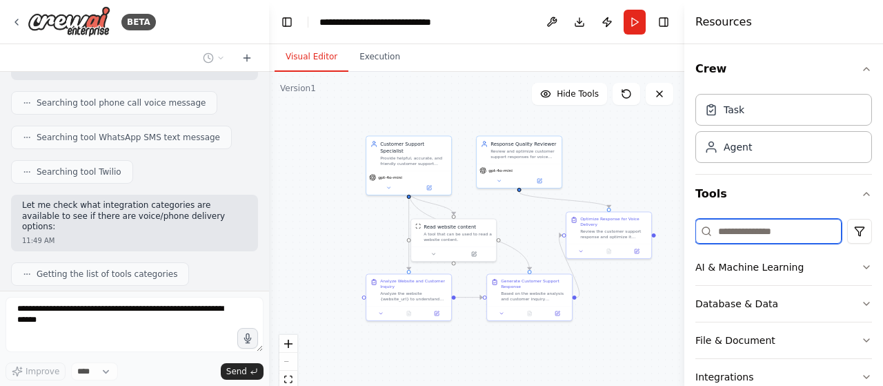
click at [779, 231] on input at bounding box center [768, 231] width 146 height 25
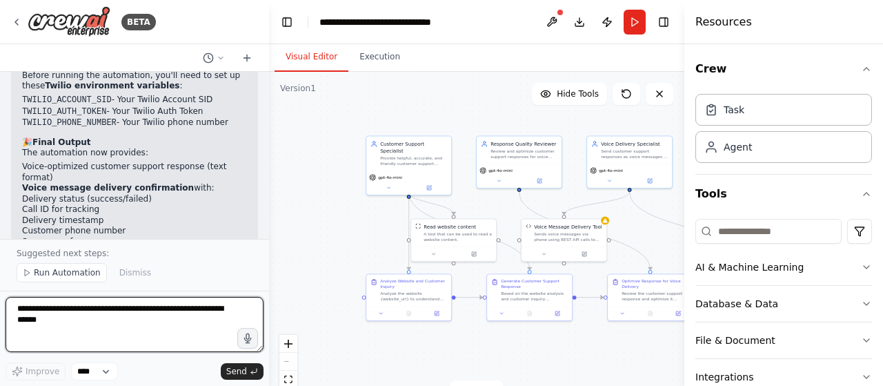
scroll to position [3024, 0]
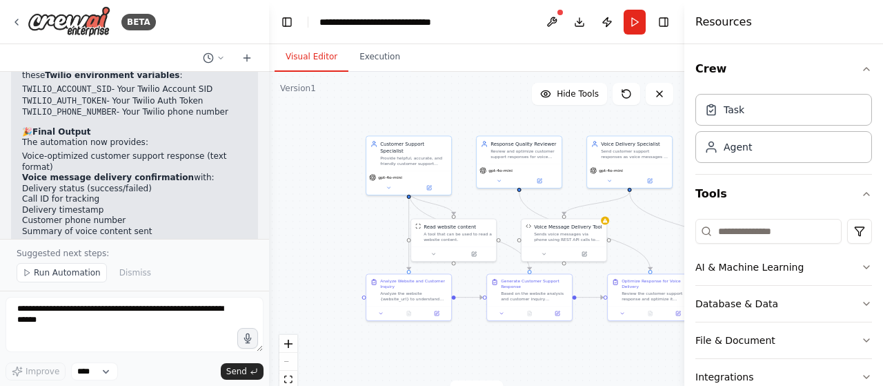
drag, startPoint x: 115, startPoint y: 132, endPoint x: 150, endPoint y: 128, distance: 34.7
click at [150, 291] on li "Set up Twilio (sign up at [DOMAIN_NAME] if needed)" at bounding box center [134, 296] width 225 height 11
copy li "[DOMAIN_NAME]"
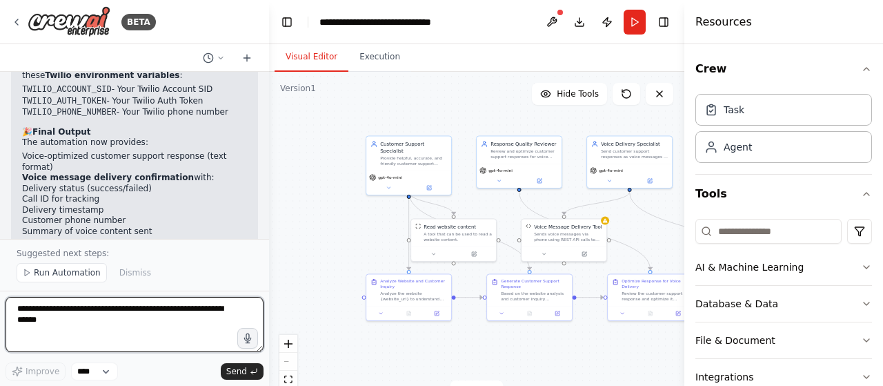
click at [90, 313] on textarea at bounding box center [135, 324] width 258 height 55
type textarea "**********"
